Goal: Information Seeking & Learning: Check status

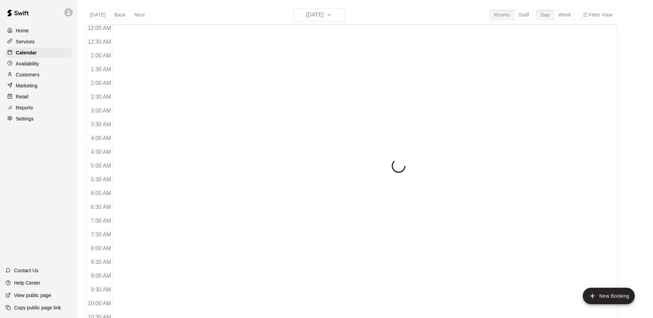
scroll to position [360, 0]
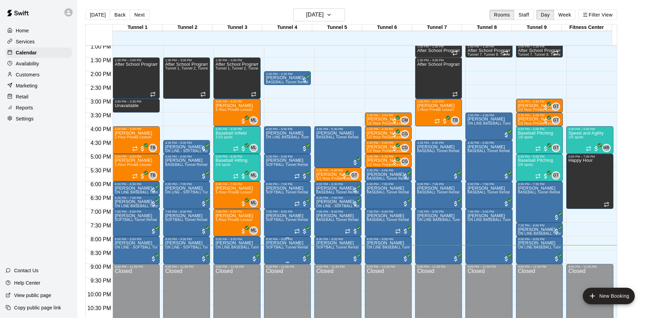
click at [283, 249] on span "SOFTBALL Tunnel Rental" at bounding box center [287, 247] width 42 height 4
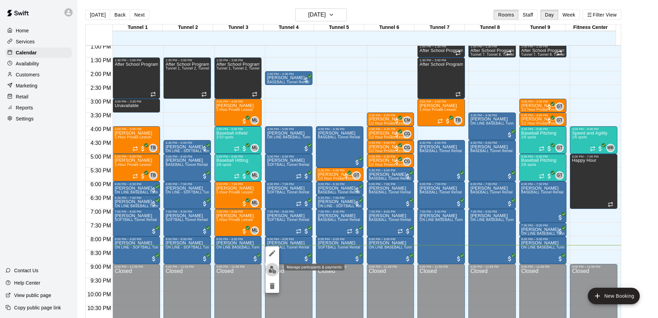
click at [272, 269] on img "edit" at bounding box center [272, 270] width 8 height 8
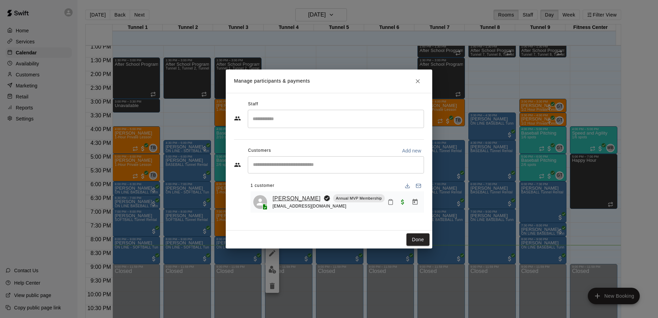
click at [292, 200] on link "[PERSON_NAME]" at bounding box center [297, 198] width 48 height 9
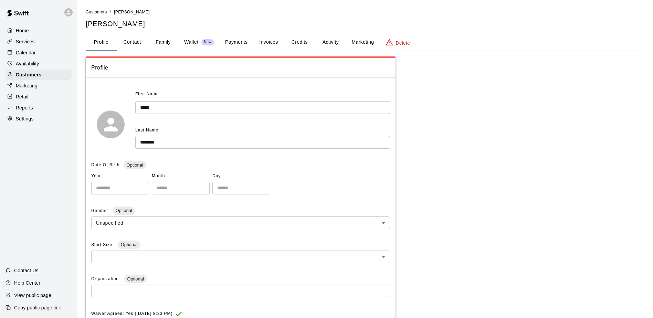
click at [237, 42] on button "Payments" at bounding box center [236, 42] width 33 height 17
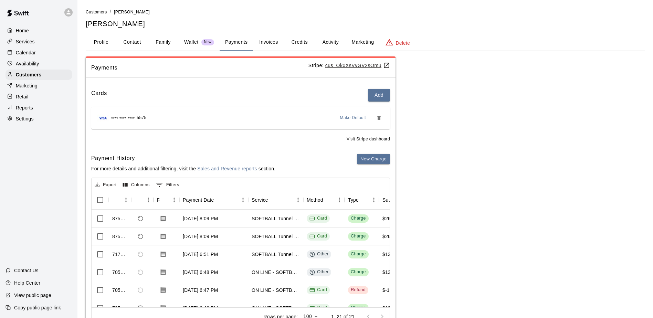
click at [348, 64] on u "cus_Ok0XsVvGV2sOmu" at bounding box center [357, 66] width 65 height 6
click at [301, 45] on button "Credits" at bounding box center [299, 42] width 31 height 17
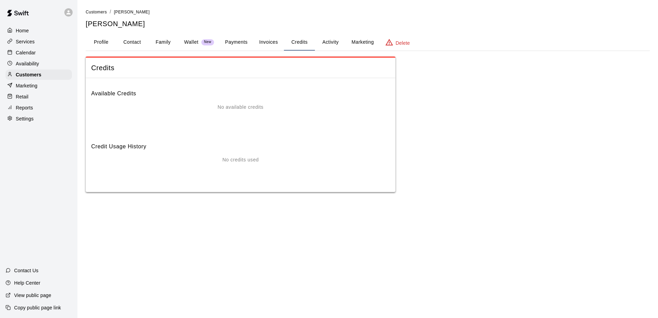
click at [331, 46] on button "Activity" at bounding box center [330, 42] width 31 height 17
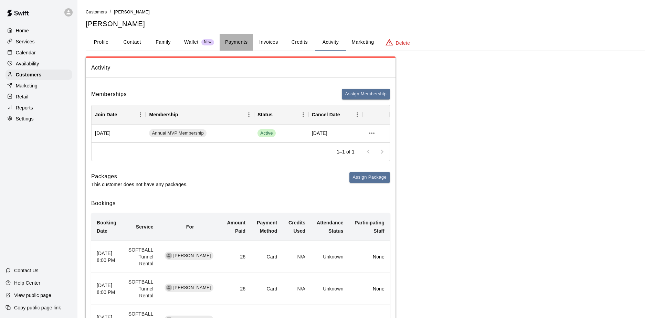
click at [229, 41] on button "Payments" at bounding box center [236, 42] width 33 height 17
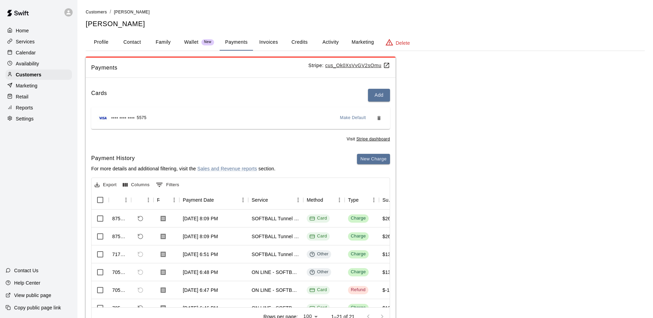
click at [364, 138] on u "Stripe dashboard" at bounding box center [373, 139] width 34 height 5
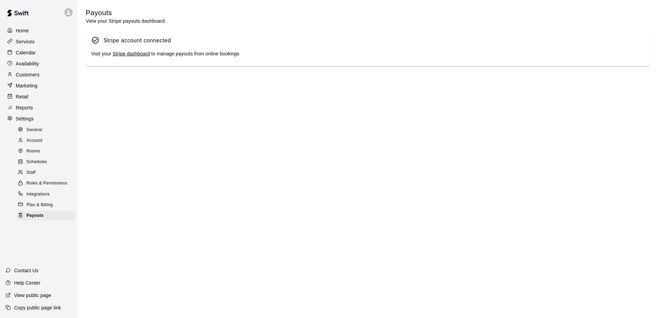
click at [123, 54] on link "Stripe dashboard" at bounding box center [131, 54] width 37 height 6
click at [27, 53] on p "Calendar" at bounding box center [26, 52] width 20 height 7
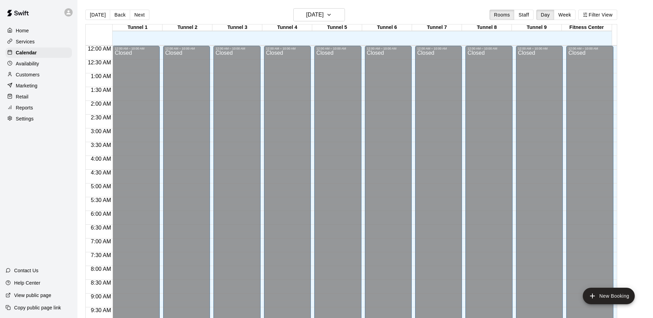
scroll to position [360, 0]
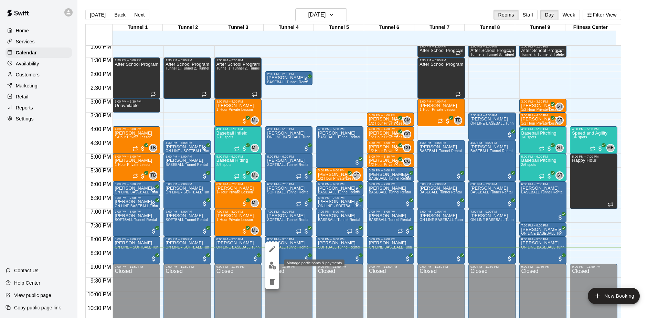
click at [276, 265] on button "edit" at bounding box center [272, 265] width 14 height 13
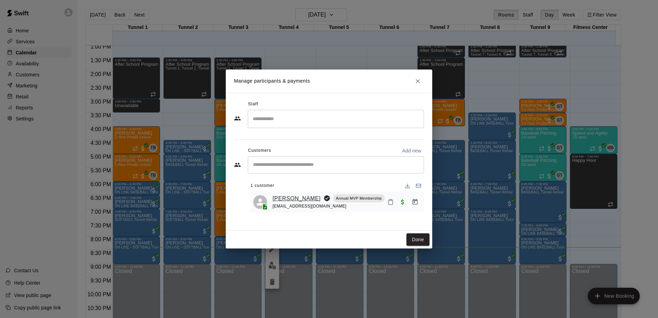
click at [294, 196] on link "[PERSON_NAME]" at bounding box center [297, 198] width 48 height 9
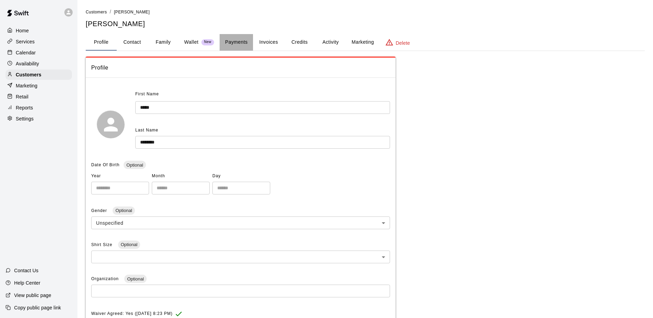
click at [245, 45] on button "Payments" at bounding box center [236, 42] width 33 height 17
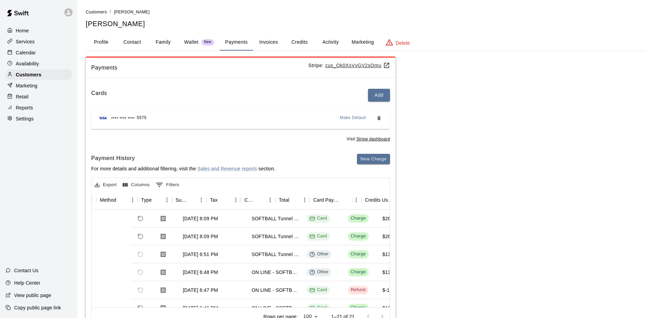
scroll to position [0, 207]
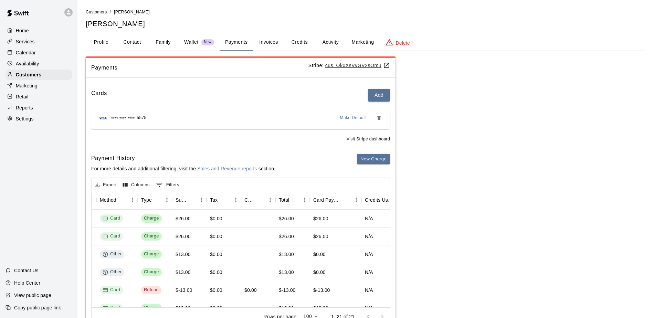
click at [352, 65] on u "cus_Ok0XsVvGV2sOmu" at bounding box center [357, 66] width 65 height 6
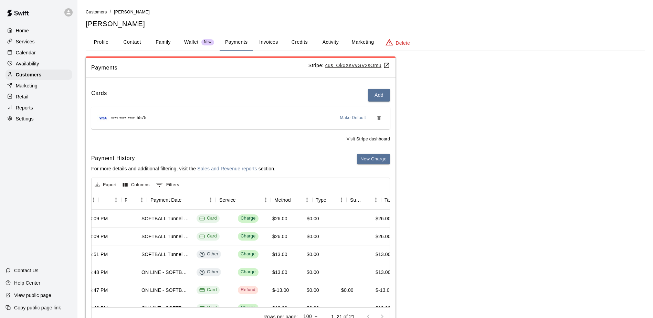
scroll to position [0, 0]
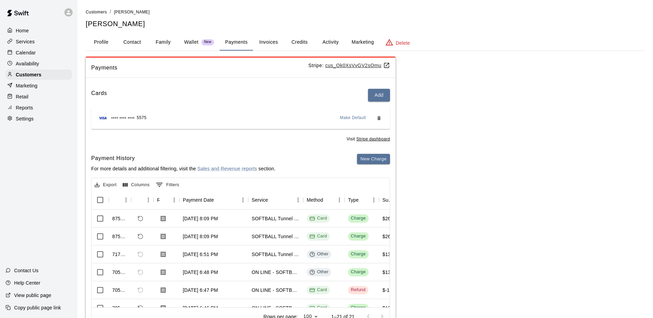
click at [32, 54] on p "Calendar" at bounding box center [26, 52] width 20 height 7
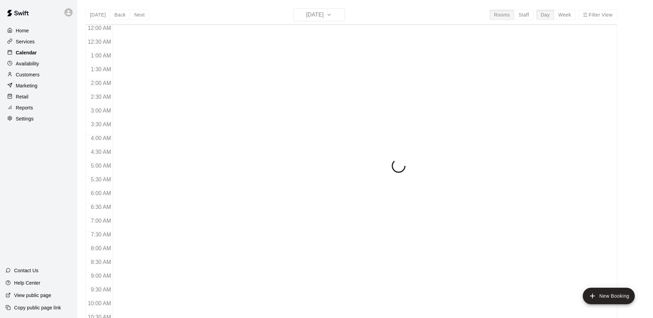
scroll to position [360, 0]
